Goal: Task Accomplishment & Management: Manage account settings

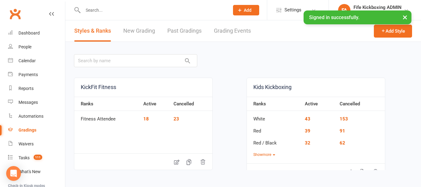
click at [239, 32] on link "Grading Events" at bounding box center [232, 30] width 37 height 21
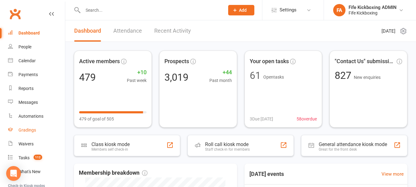
click at [26, 131] on div "Gradings" at bounding box center [27, 130] width 18 height 5
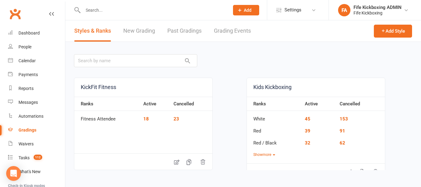
click at [246, 32] on link "Grading Events" at bounding box center [232, 30] width 37 height 21
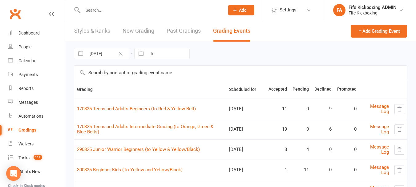
scroll to position [31, 0]
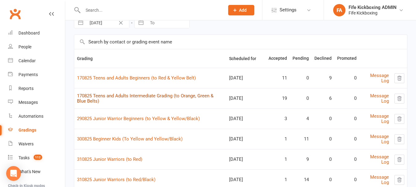
click at [146, 94] on link "170825 Teens and Adults Intermediate Grading (to Orange, Green & Blue Belts)" at bounding box center [145, 98] width 137 height 11
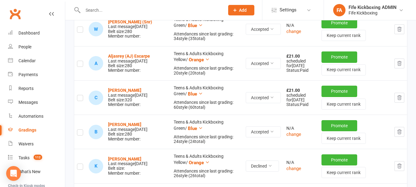
scroll to position [339, 0]
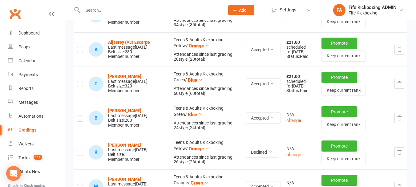
click at [288, 120] on button "change" at bounding box center [294, 120] width 15 height 7
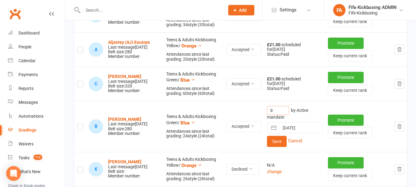
drag, startPoint x: 277, startPoint y: 116, endPoint x: 247, endPoint y: 114, distance: 30.6
click at [247, 114] on tr "B Brodie Greer Last message Aug 11, 2025 Belt size: 280 Member number: Teens & …" at bounding box center [240, 126] width 333 height 51
type input "21"
click at [273, 146] on button "Save" at bounding box center [277, 141] width 20 height 11
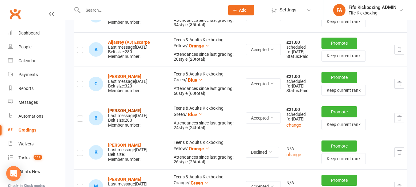
click at [113, 108] on strong "Brodie Greer" at bounding box center [124, 110] width 33 height 5
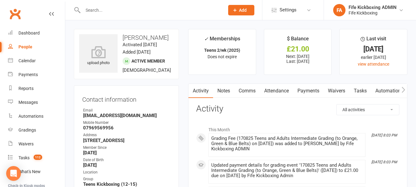
click at [315, 90] on link "Payments" at bounding box center [308, 91] width 31 height 14
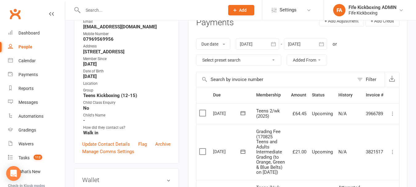
scroll to position [123, 0]
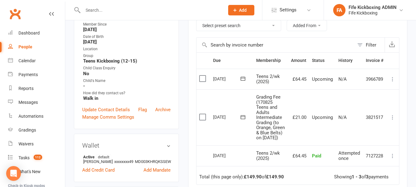
click at [391, 119] on icon at bounding box center [393, 117] width 6 height 6
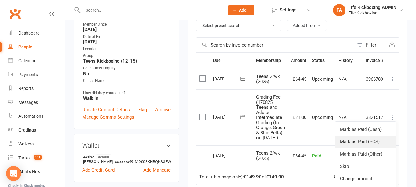
click at [363, 147] on link "Mark as Paid (POS)" at bounding box center [365, 142] width 61 height 12
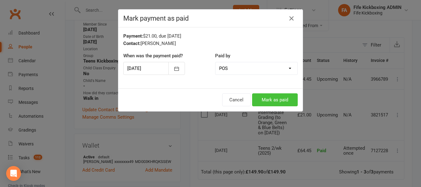
click at [278, 97] on button "Mark as paid" at bounding box center [275, 99] width 46 height 13
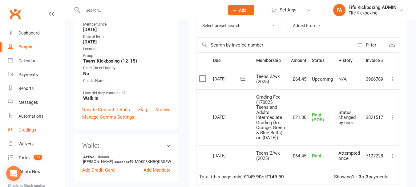
click at [28, 129] on div "Gradings" at bounding box center [27, 130] width 18 height 5
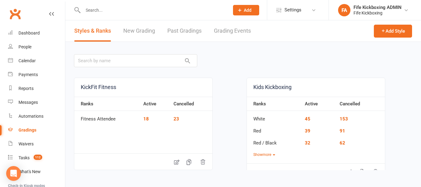
click at [222, 33] on link "Grading Events" at bounding box center [232, 30] width 37 height 21
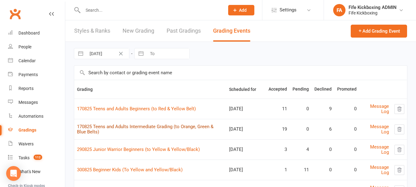
click at [117, 124] on link "170825 Teens and Adults Intermediate Grading (to Orange, Green & Blue Belts)" at bounding box center [145, 129] width 137 height 11
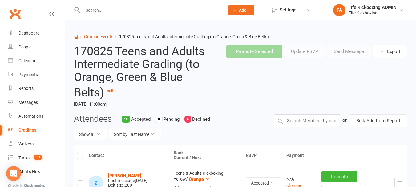
click at [126, 132] on button "Sort by: Last Name" at bounding box center [135, 134] width 53 height 11
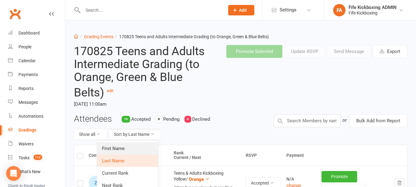
click at [129, 150] on link "First Name" at bounding box center [127, 148] width 61 height 12
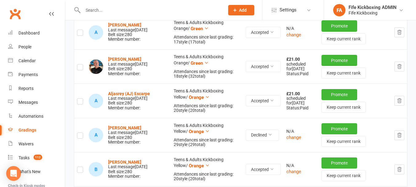
scroll to position [216, 0]
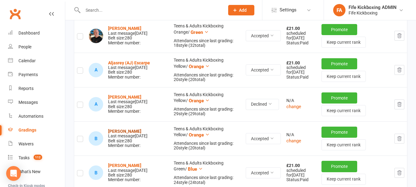
click at [124, 129] on strong "Bobbi Talbot" at bounding box center [124, 131] width 33 height 5
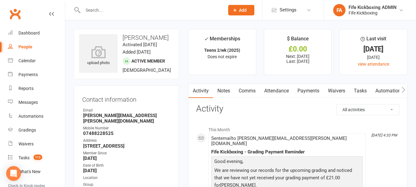
drag, startPoint x: 117, startPoint y: 139, endPoint x: 112, endPoint y: 142, distance: 5.7
click at [112, 136] on li "Mobile Number 07488228525" at bounding box center [126, 130] width 88 height 11
copy li "07488228525"
click at [37, 133] on link "Gradings" at bounding box center [36, 130] width 57 height 14
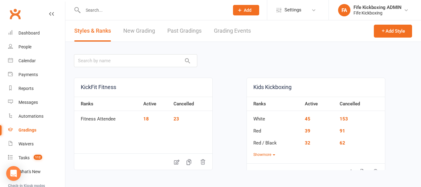
click at [222, 27] on link "Grading Events" at bounding box center [232, 30] width 37 height 21
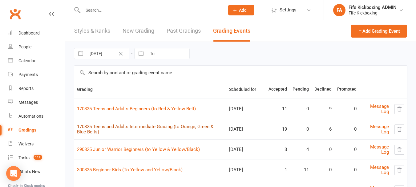
click at [132, 127] on link "170825 Teens and Adults Intermediate Grading (to Orange, Green & Blue Belts)" at bounding box center [145, 129] width 137 height 11
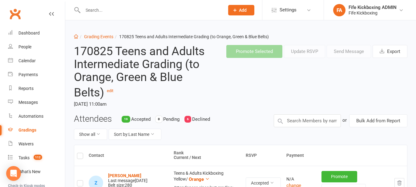
click at [137, 115] on div "Attendees 19 Accepted 0 Pending 6 Declined Show all Sort by: Last Name" at bounding box center [169, 129] width 200 height 31
drag, startPoint x: 137, startPoint y: 129, endPoint x: 137, endPoint y: 137, distance: 8.0
click at [137, 130] on button "Sort by: Last Name" at bounding box center [135, 134] width 53 height 11
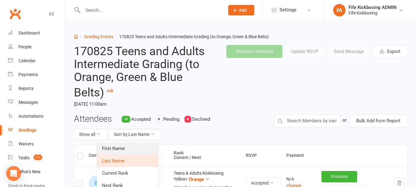
click at [137, 146] on link "First Name" at bounding box center [127, 148] width 61 height 12
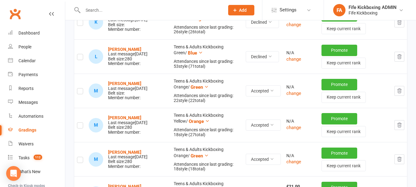
scroll to position [770, 0]
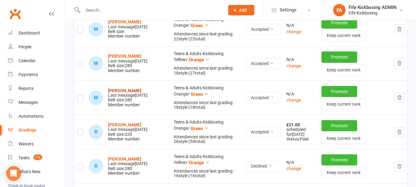
click at [132, 88] on strong "Matthew Pace-Balzan" at bounding box center [124, 90] width 33 height 5
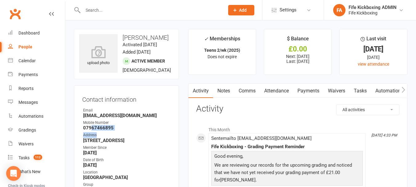
drag, startPoint x: 125, startPoint y: 146, endPoint x: 92, endPoint y: 143, distance: 32.8
click at [92, 143] on ul "Owner Email apacebalzan@yahoo.com Mobile Number 07967466895 Address 18 Dover Pa…" at bounding box center [126, 169] width 88 height 122
click at [92, 131] on strong "07967466895" at bounding box center [127, 128] width 88 height 6
drag, startPoint x: 78, startPoint y: 139, endPoint x: 129, endPoint y: 145, distance: 50.9
click at [129, 145] on div "Contact information Owner Email apacebalzan@yahoo.com Mobile Number 07967466895…" at bounding box center [126, 171] width 105 height 173
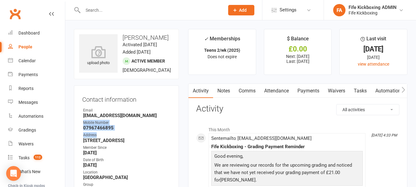
click at [129, 145] on ul "Owner Email apacebalzan@yahoo.com Mobile Number 07967466895 Address 18 Dover Pa…" at bounding box center [126, 169] width 88 height 122
drag, startPoint x: 115, startPoint y: 140, endPoint x: 80, endPoint y: 144, distance: 34.8
click at [80, 144] on div "Contact information Owner Email apacebalzan@yahoo.com Mobile Number 07967466895…" at bounding box center [126, 171] width 105 height 173
copy strong "07967466895"
